Goal: Task Accomplishment & Management: Manage account settings

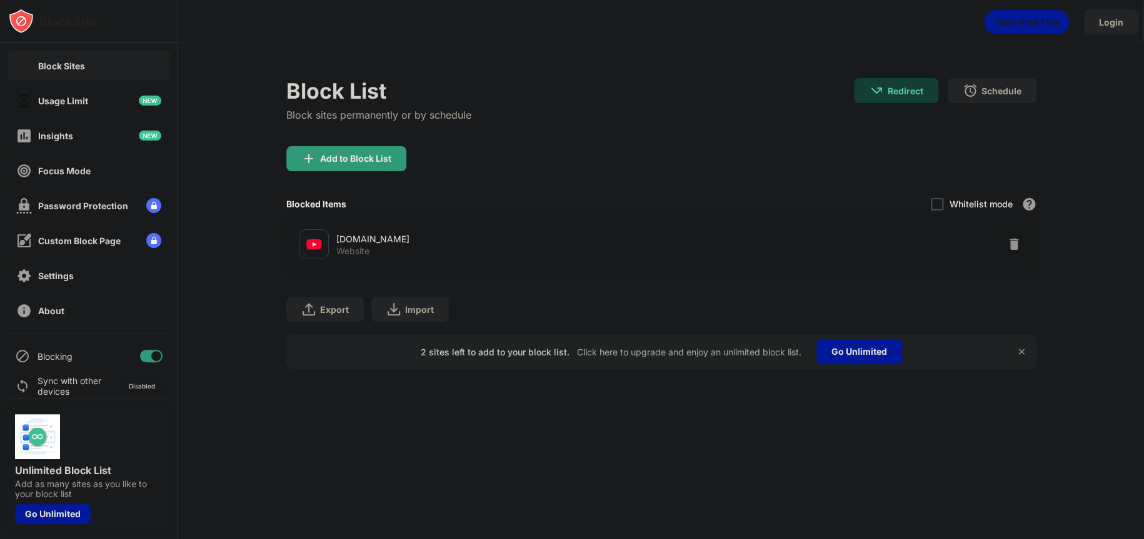
click at [151, 357] on div at bounding box center [156, 356] width 10 height 10
click at [141, 352] on div at bounding box center [151, 356] width 22 height 12
